Goal: Transaction & Acquisition: Purchase product/service

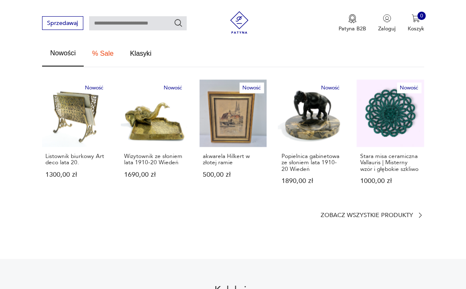
click at [397, 213] on p "Zobacz wszystkie produkty" at bounding box center [366, 215] width 92 height 5
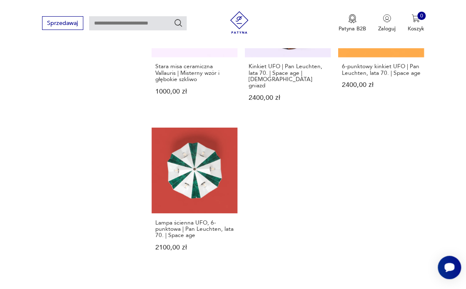
scroll to position [915, 0]
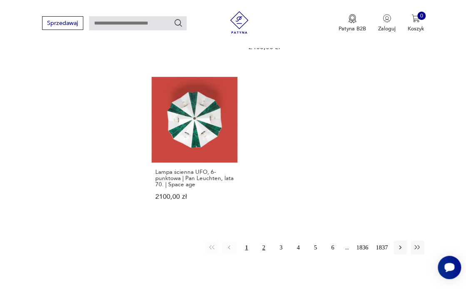
click at [263, 241] on button "2" at bounding box center [263, 247] width 13 height 13
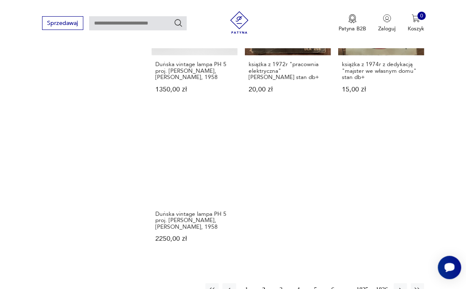
scroll to position [913, 0]
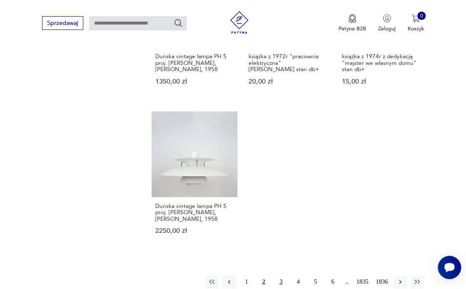
click at [281, 276] on button "3" at bounding box center [280, 282] width 13 height 13
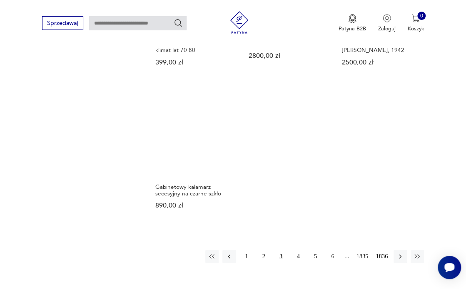
scroll to position [907, 0]
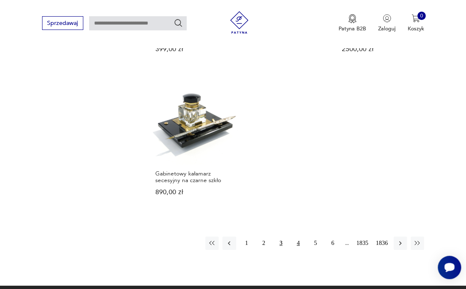
click at [298, 238] on button "4" at bounding box center [297, 243] width 13 height 13
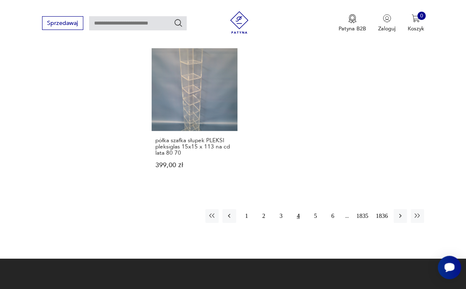
scroll to position [960, 0]
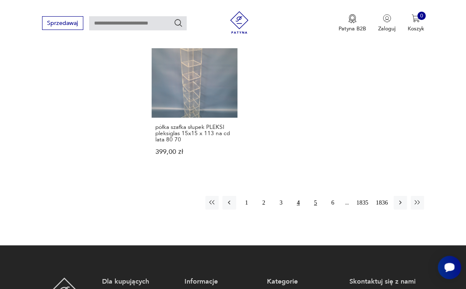
click at [316, 196] on button "5" at bounding box center [315, 202] width 13 height 13
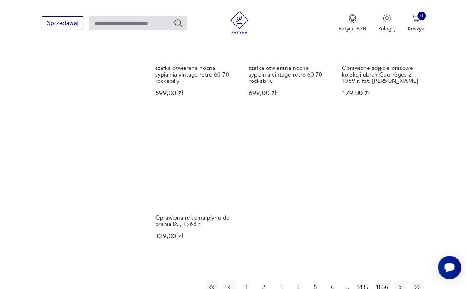
scroll to position [925, 0]
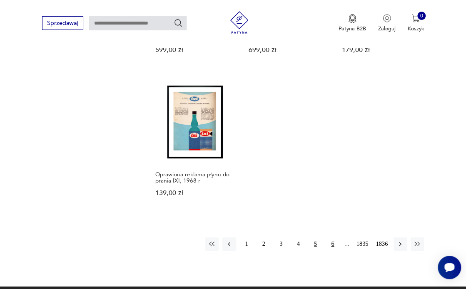
click at [332, 238] on button "6" at bounding box center [332, 244] width 13 height 13
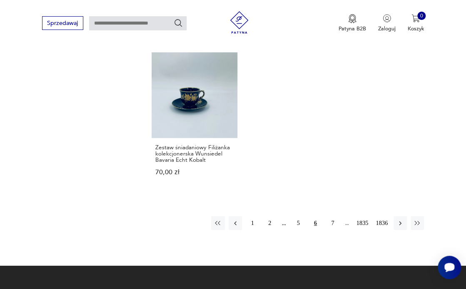
scroll to position [939, 0]
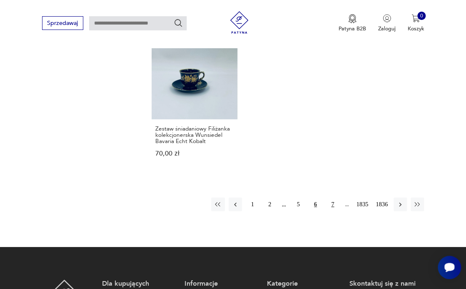
click at [333, 198] on button "7" at bounding box center [332, 204] width 13 height 13
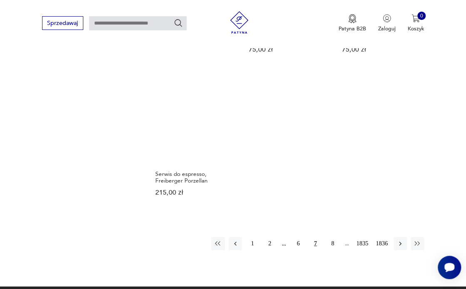
scroll to position [897, 0]
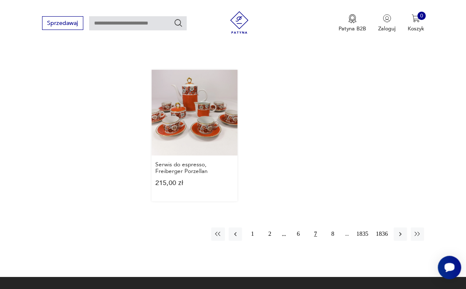
click at [179, 129] on link "Serwis do espresso, Freiberger Porzellan 215,00 zł" at bounding box center [195, 136] width 86 height 132
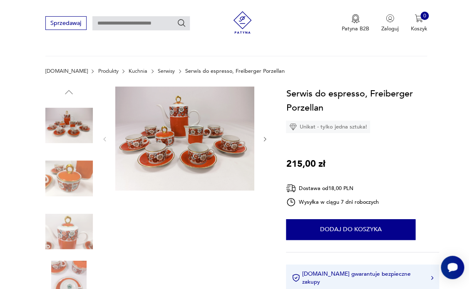
scroll to position [96, 0]
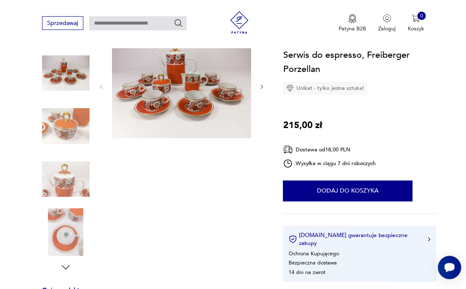
click at [175, 96] on img at bounding box center [181, 86] width 139 height 105
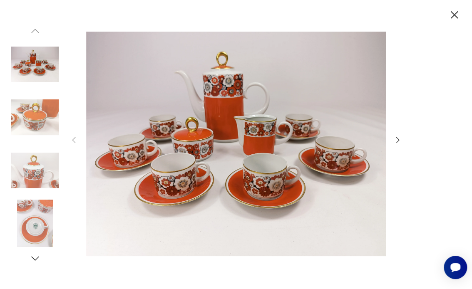
click at [35, 170] on img at bounding box center [34, 170] width 47 height 47
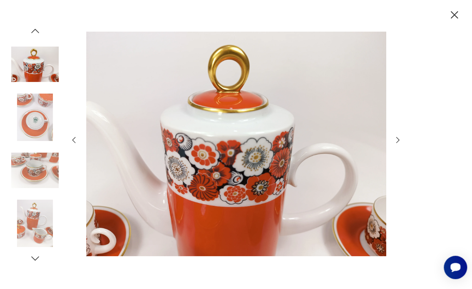
click at [37, 223] on img at bounding box center [34, 223] width 47 height 47
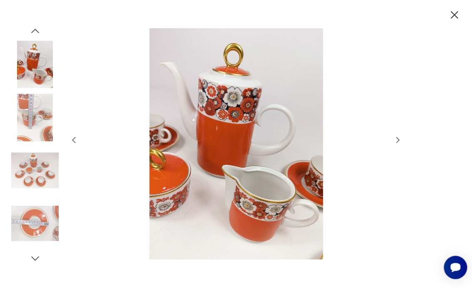
click at [398, 140] on icon "button" at bounding box center [397, 140] width 9 height 9
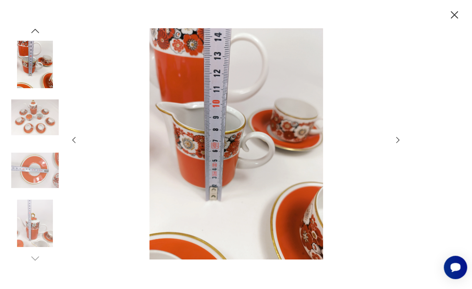
click at [398, 140] on icon "button" at bounding box center [397, 140] width 9 height 9
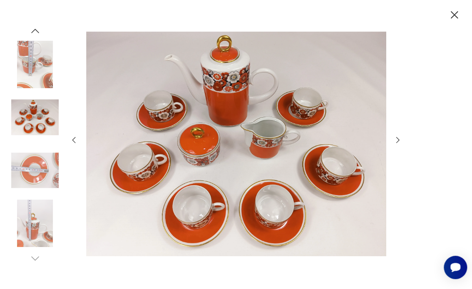
click at [398, 140] on icon "button" at bounding box center [397, 140] width 9 height 9
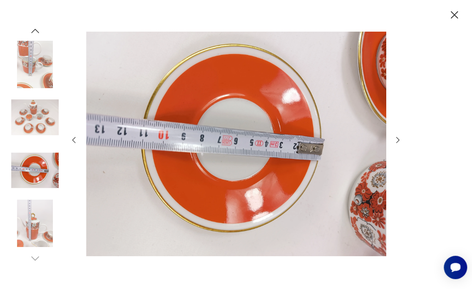
click at [398, 140] on icon "button" at bounding box center [397, 140] width 9 height 9
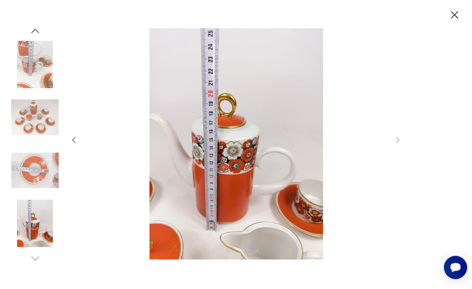
click at [73, 139] on icon "button" at bounding box center [73, 140] width 3 height 6
